Goal: Task Accomplishment & Management: Complete application form

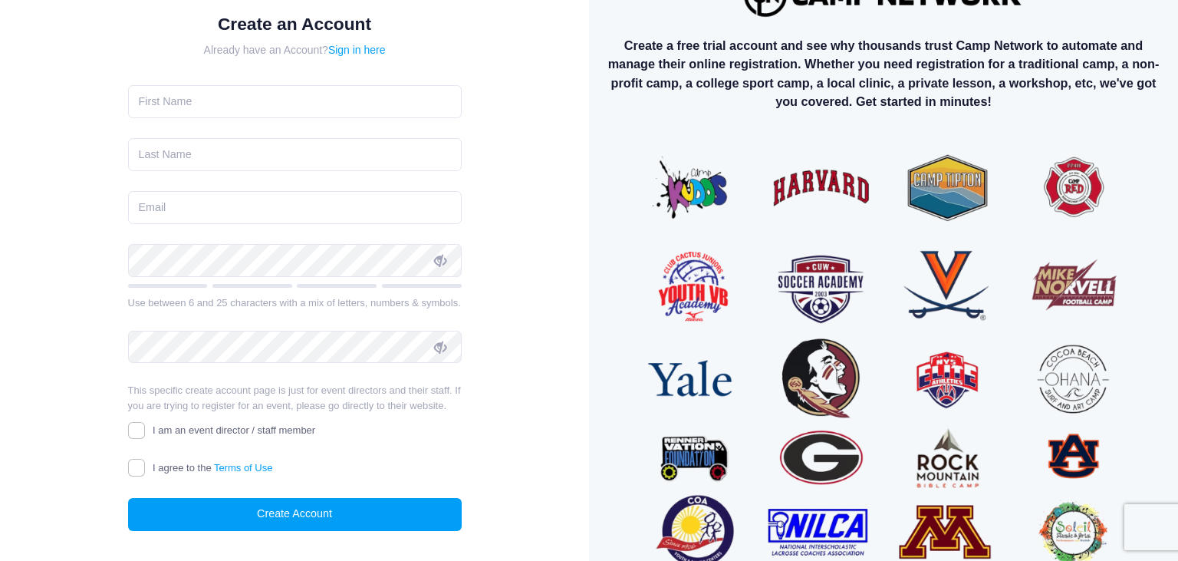
scroll to position [81, 0]
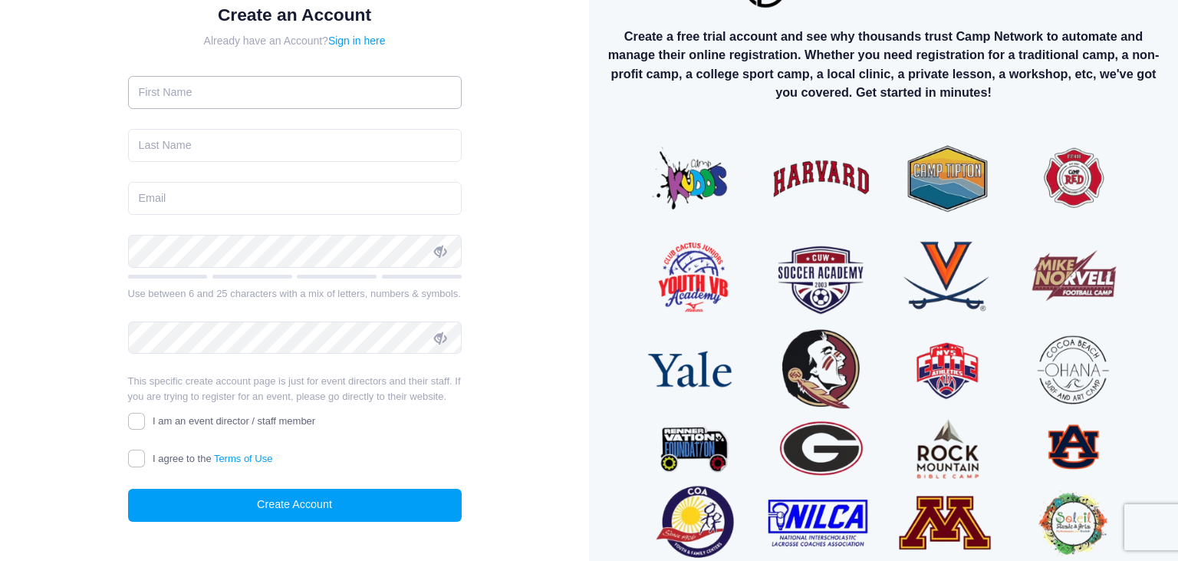
click at [238, 87] on input "text" at bounding box center [295, 92] width 334 height 33
type input "TEst"
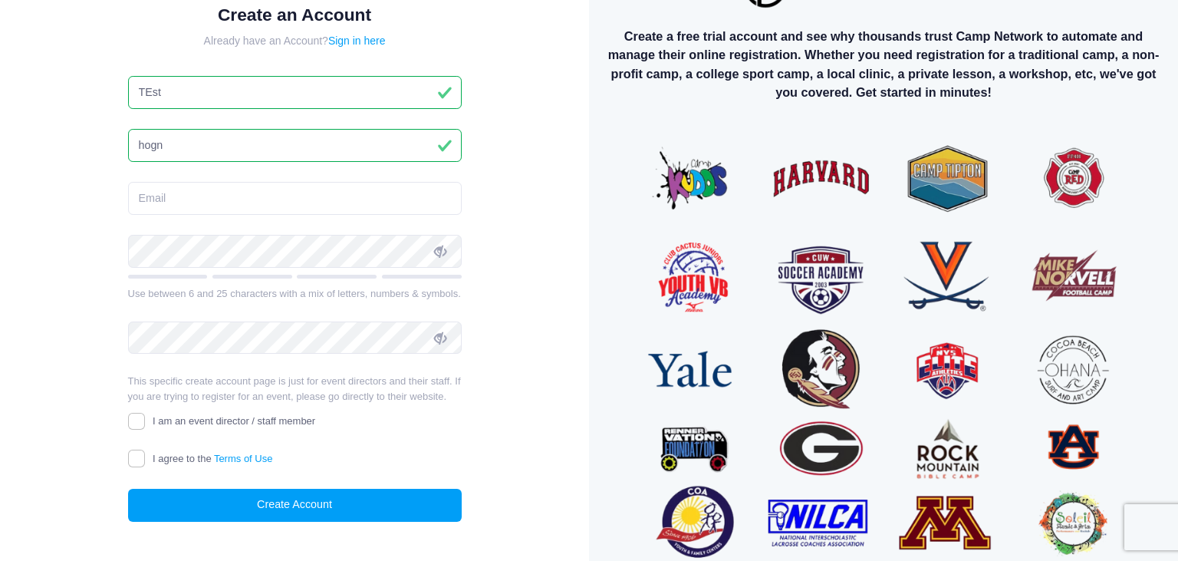
type input "hogn"
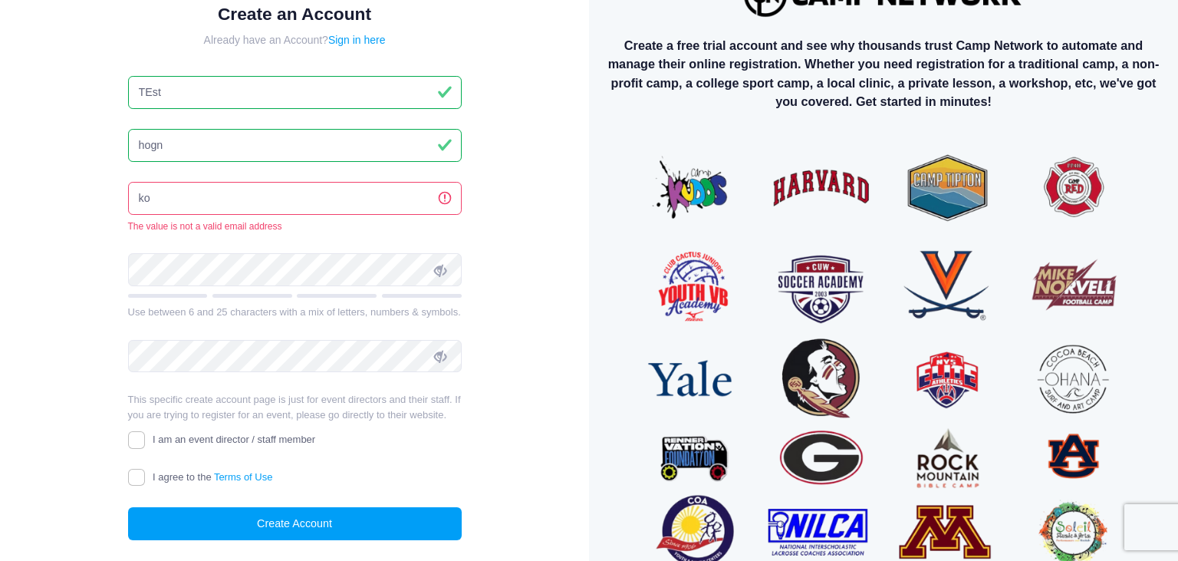
type input "k"
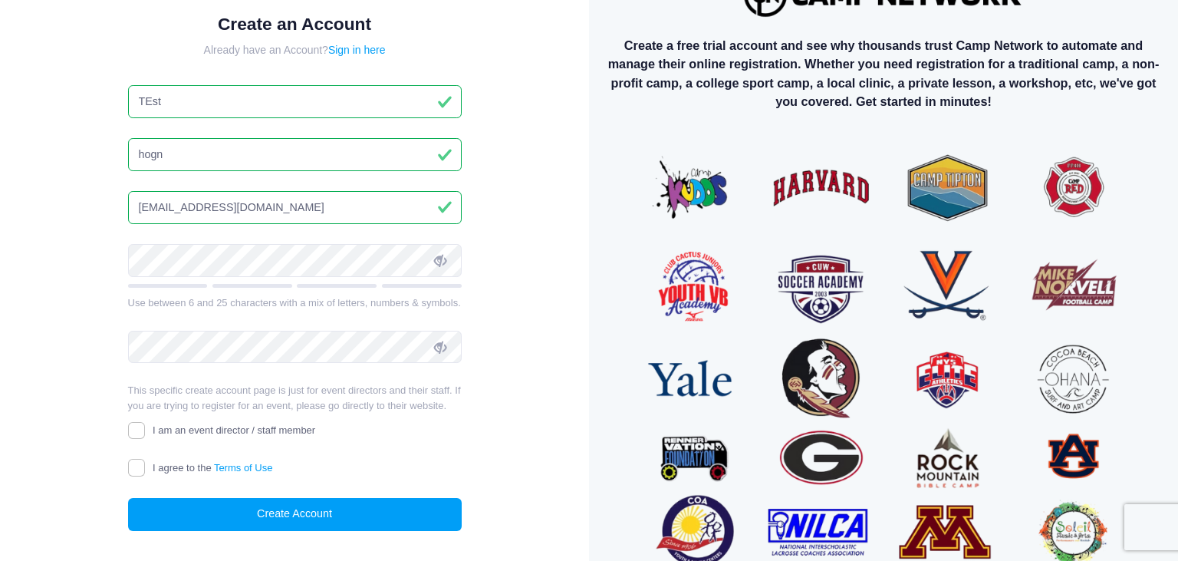
scroll to position [81, 0]
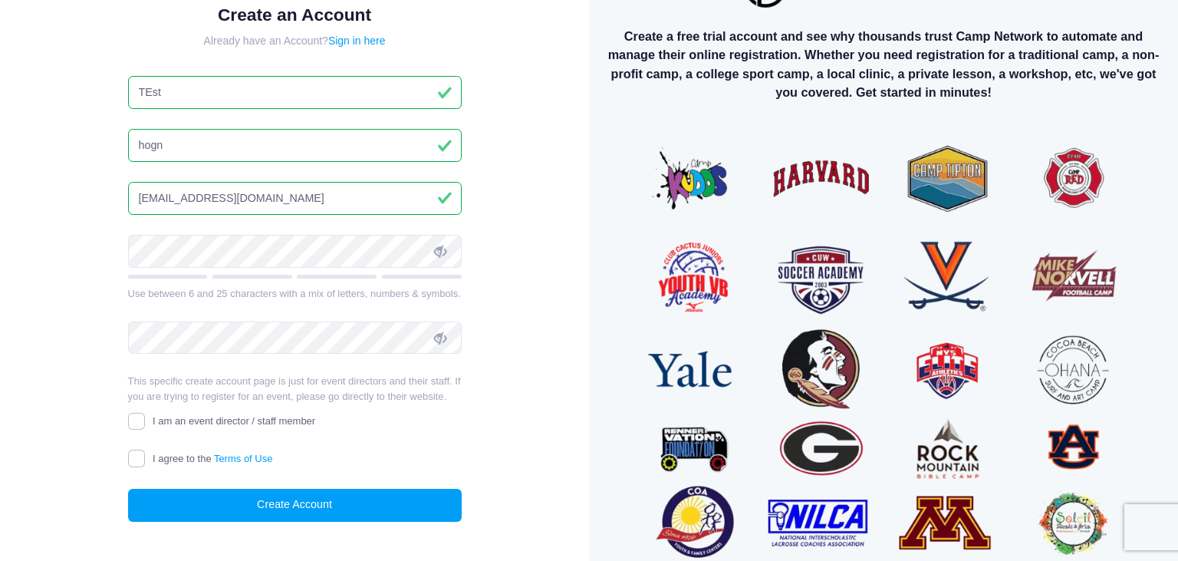
type input "dmawxfdaq@mozmail.com"
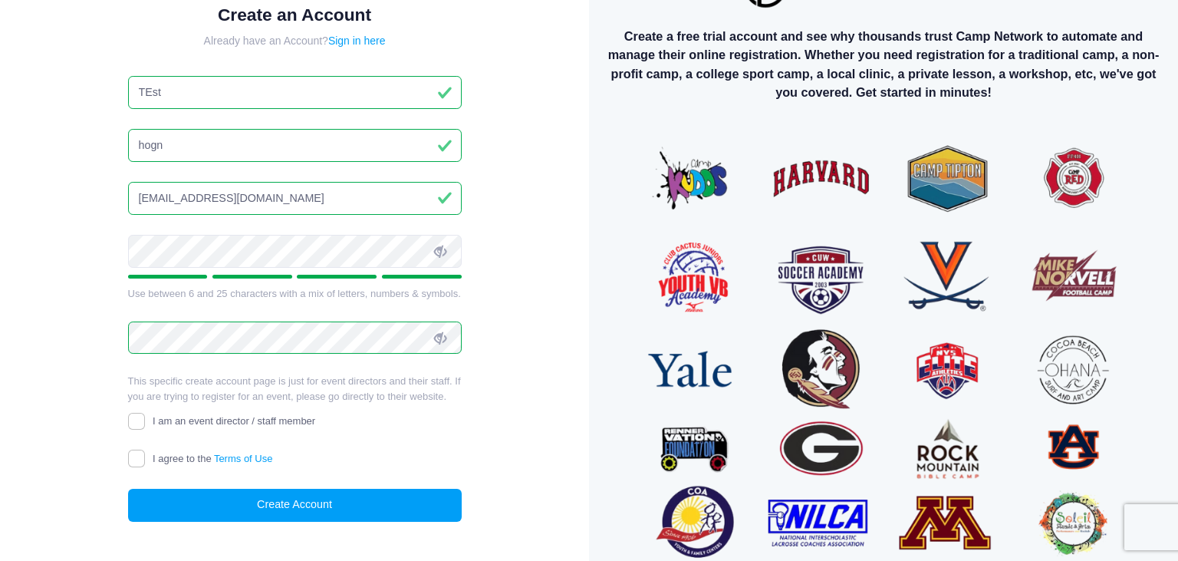
click at [154, 419] on span "I am an event director / staff member" at bounding box center [234, 421] width 163 height 12
click at [146, 419] on input "I am an event director / staff member" at bounding box center [137, 422] width 18 height 18
checkbox input "true"
click at [157, 453] on span "I agree to the Terms of Use" at bounding box center [213, 459] width 120 height 12
click at [146, 453] on input "I agree to the Terms of Use" at bounding box center [137, 459] width 18 height 18
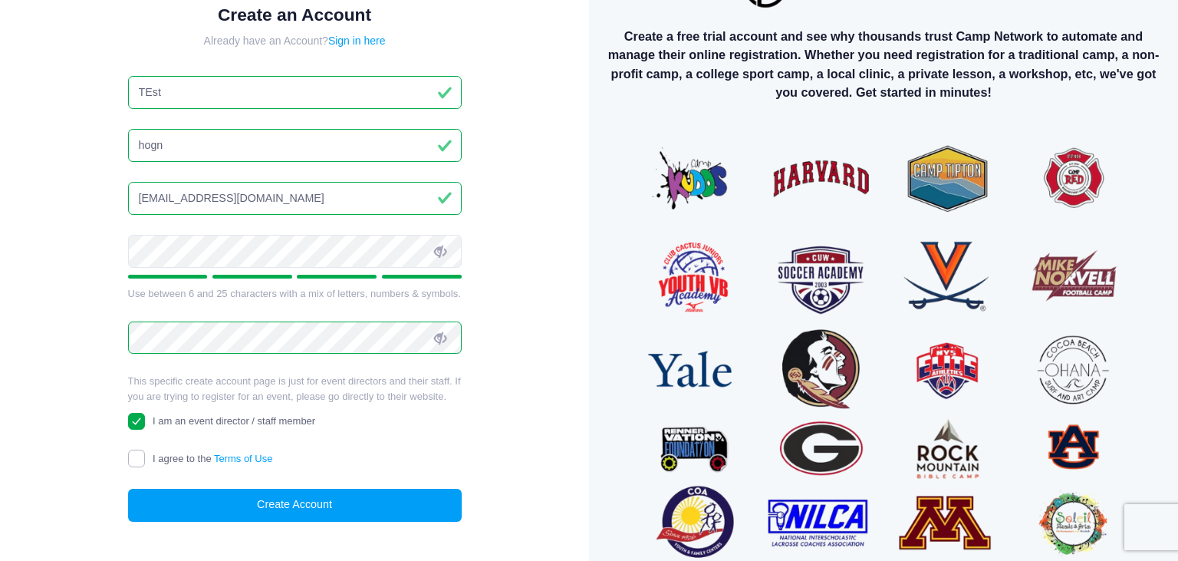
checkbox input "true"
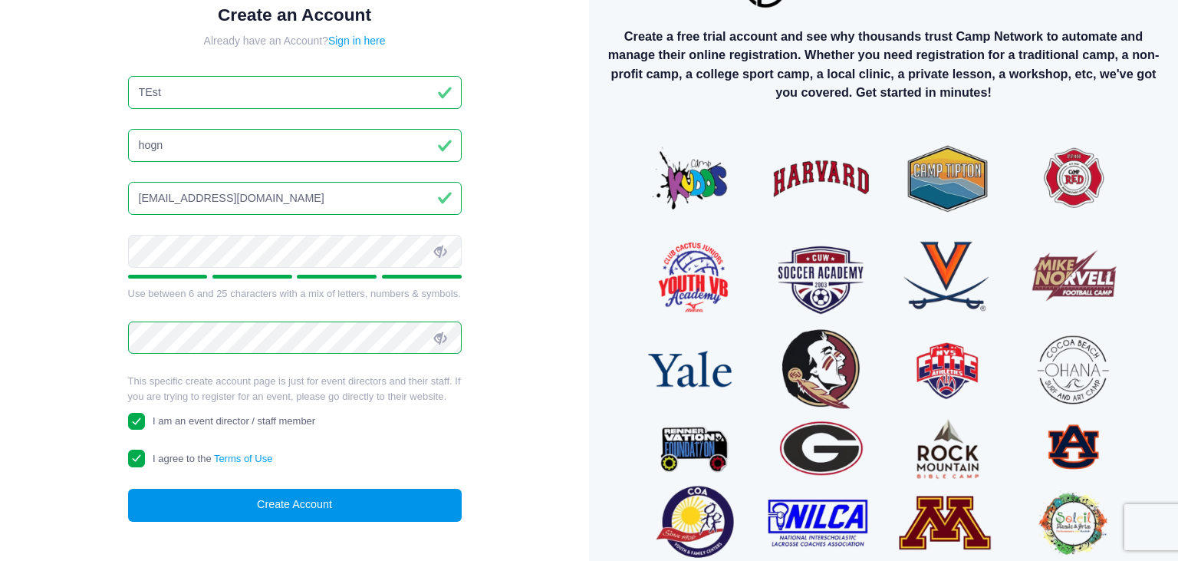
click at [256, 504] on button "Create Account" at bounding box center [295, 505] width 334 height 33
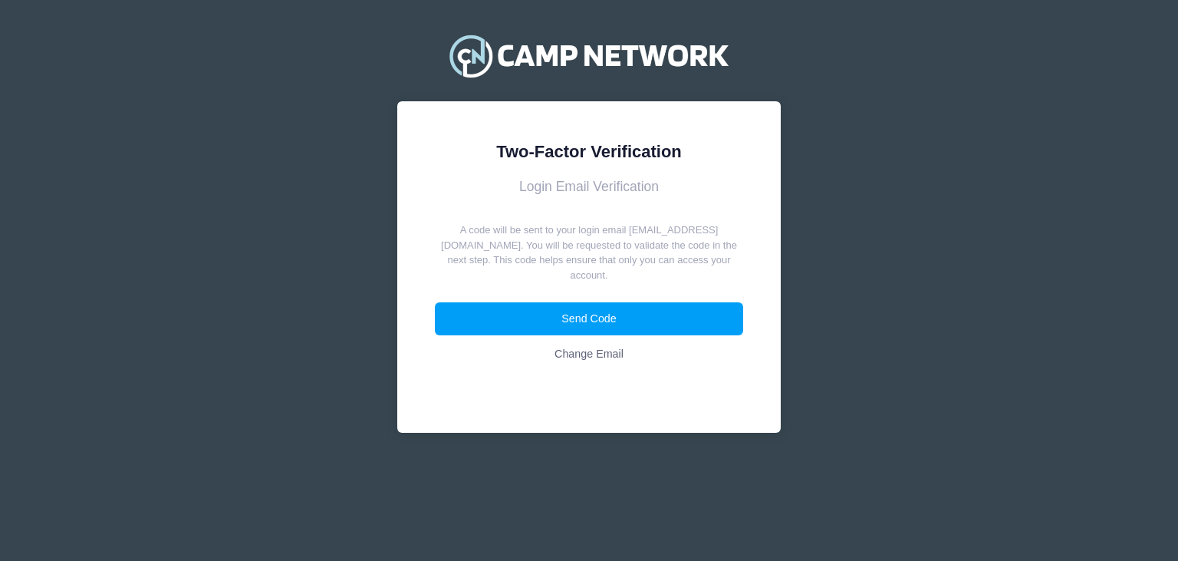
click at [545, 188] on h3 "Login Email Verification" at bounding box center [589, 187] width 309 height 16
click at [548, 189] on h3 "Login Email Verification" at bounding box center [589, 187] width 309 height 16
click at [597, 195] on form "Login Email Verification A code will be sent to your login email dmawxfdaq@mozm…" at bounding box center [589, 275] width 309 height 192
click at [511, 189] on h3 "Login Email Verification" at bounding box center [589, 187] width 309 height 16
click at [532, 183] on h3 "Login Email Verification" at bounding box center [589, 187] width 309 height 16
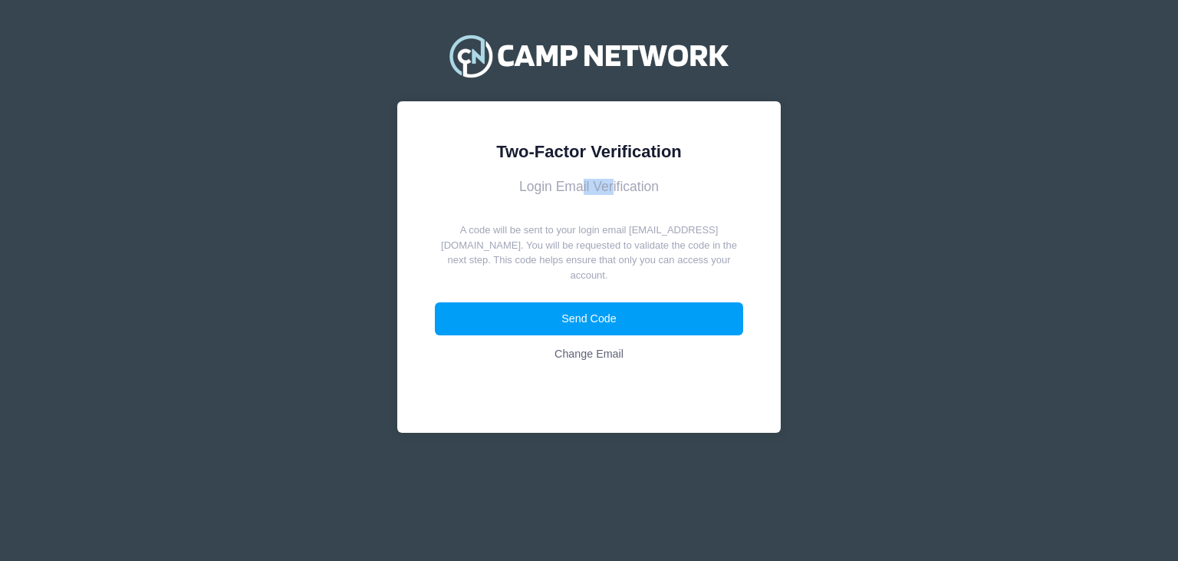
click at [532, 183] on h3 "Login Email Verification" at bounding box center [589, 187] width 309 height 16
click at [612, 221] on form "Login Email Verification A code will be sent to your login email dmawxfdaq@mozm…" at bounding box center [589, 275] width 309 height 192
click at [564, 196] on form "Login Email Verification A code will be sent to your login email dmawxfdaq@mozm…" at bounding box center [589, 275] width 309 height 192
click at [558, 176] on div "Two-Factor Verification Login Email Verification A code will be sent to your lo…" at bounding box center [589, 266] width 384 height 331
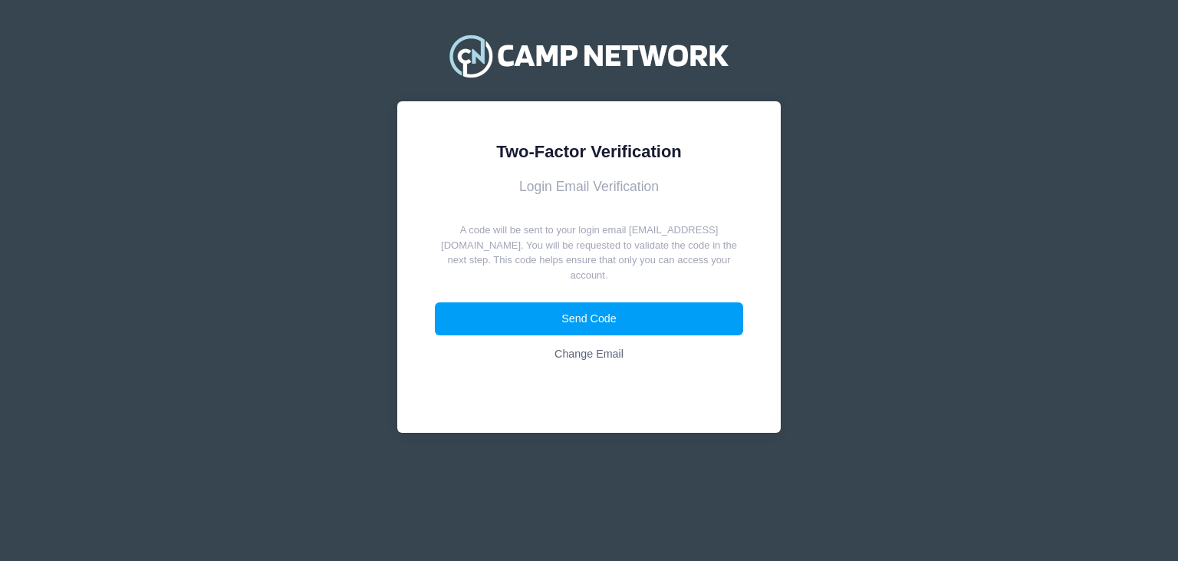
click at [557, 143] on div "Two-Factor Verification" at bounding box center [589, 151] width 309 height 25
click at [585, 311] on button "Send Code" at bounding box center [589, 318] width 309 height 33
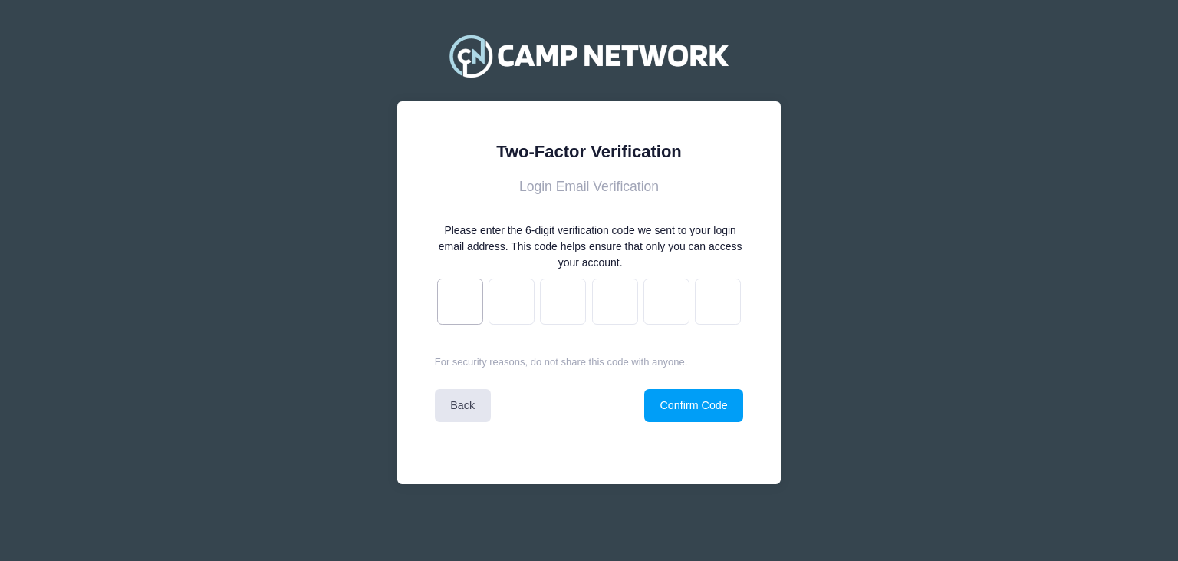
click at [476, 287] on input "text" at bounding box center [460, 301] width 46 height 46
paste input "6"
type input "5"
type input "e"
type input "9"
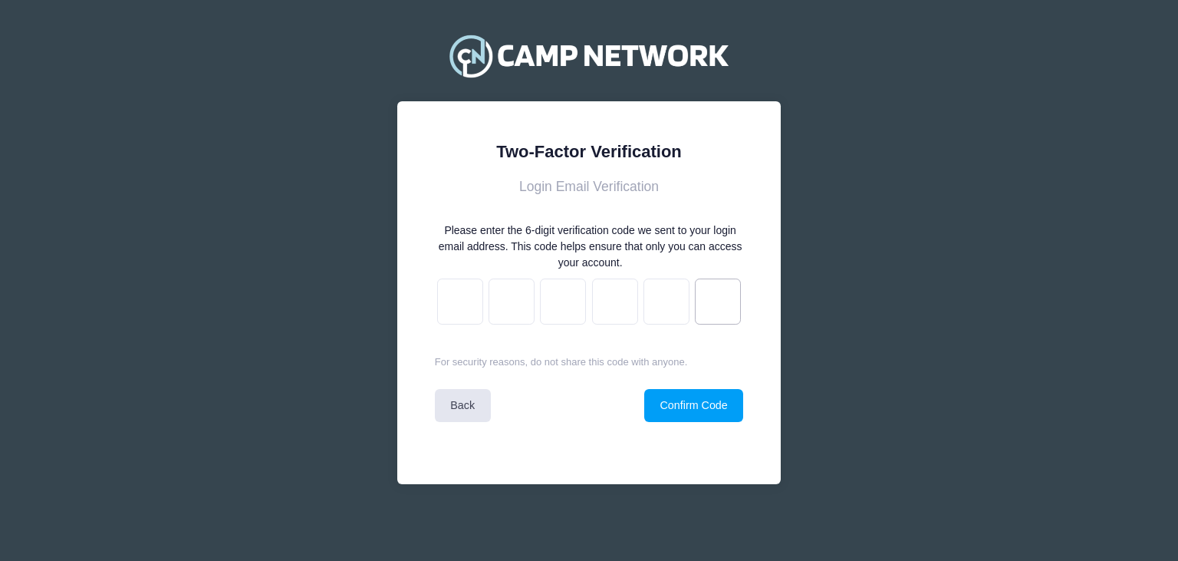
type input "e"
type input "5"
type input "6"
click at [667, 397] on button "Confirm Code" at bounding box center [693, 405] width 99 height 33
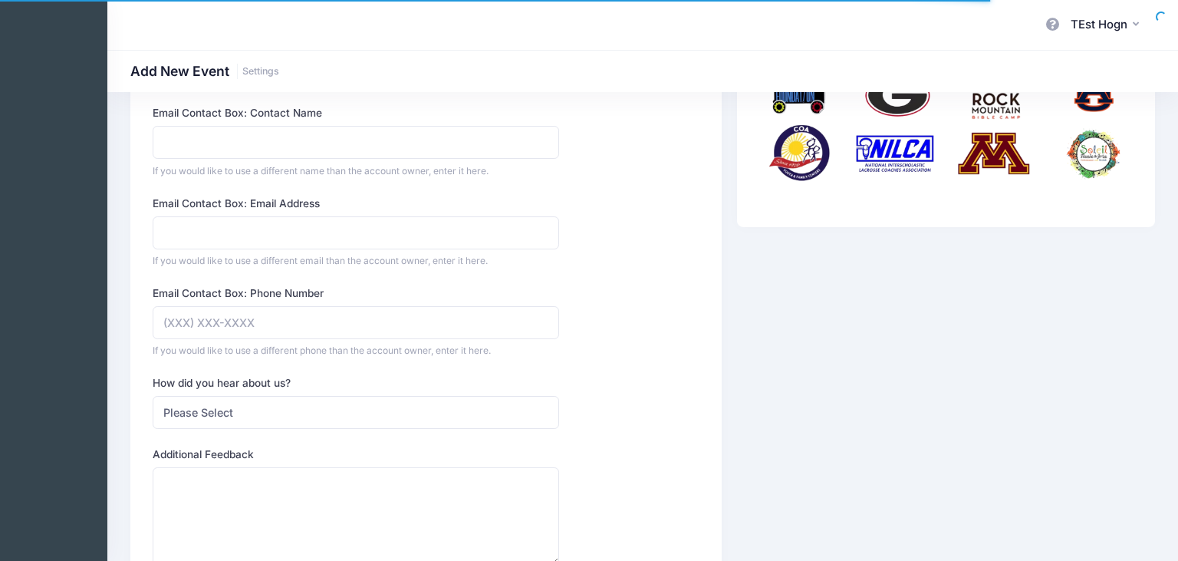
scroll to position [561, 0]
